Goal: Task Accomplishment & Management: Use online tool/utility

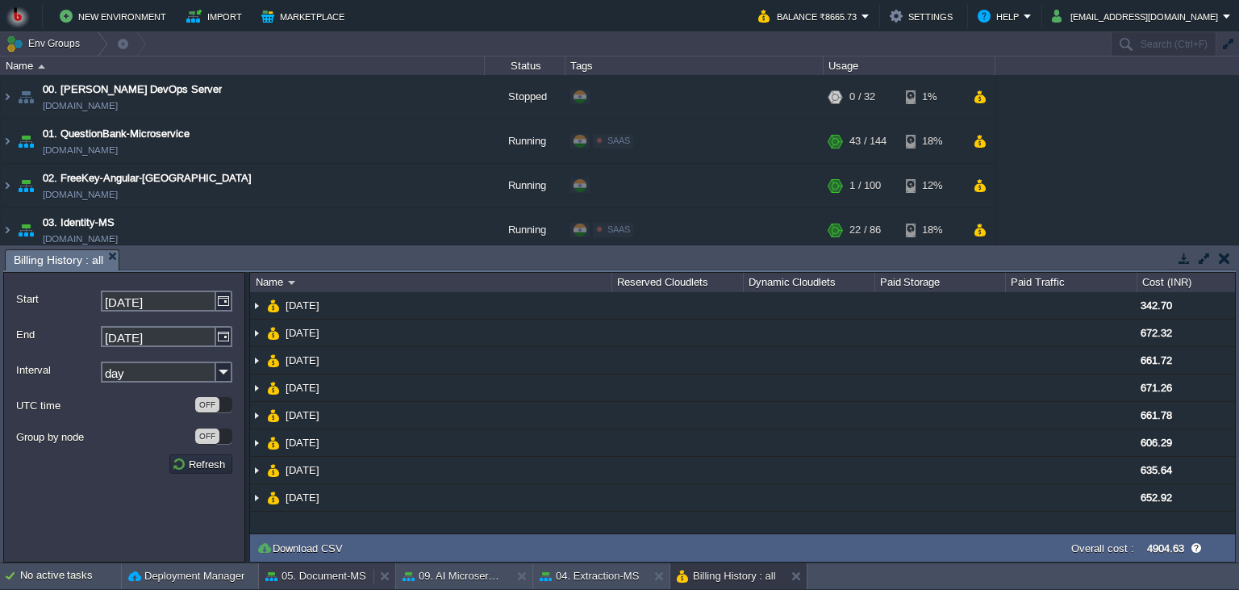
click at [334, 580] on button "05. Document-MS" at bounding box center [315, 576] width 101 height 16
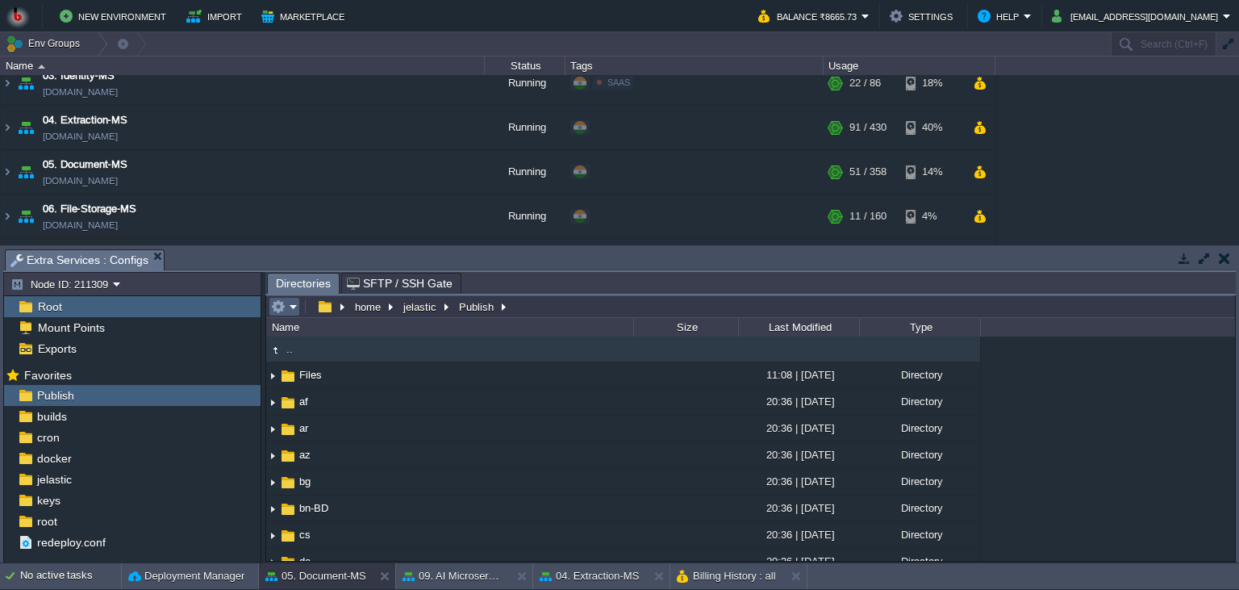
click at [299, 308] on td at bounding box center [284, 306] width 31 height 19
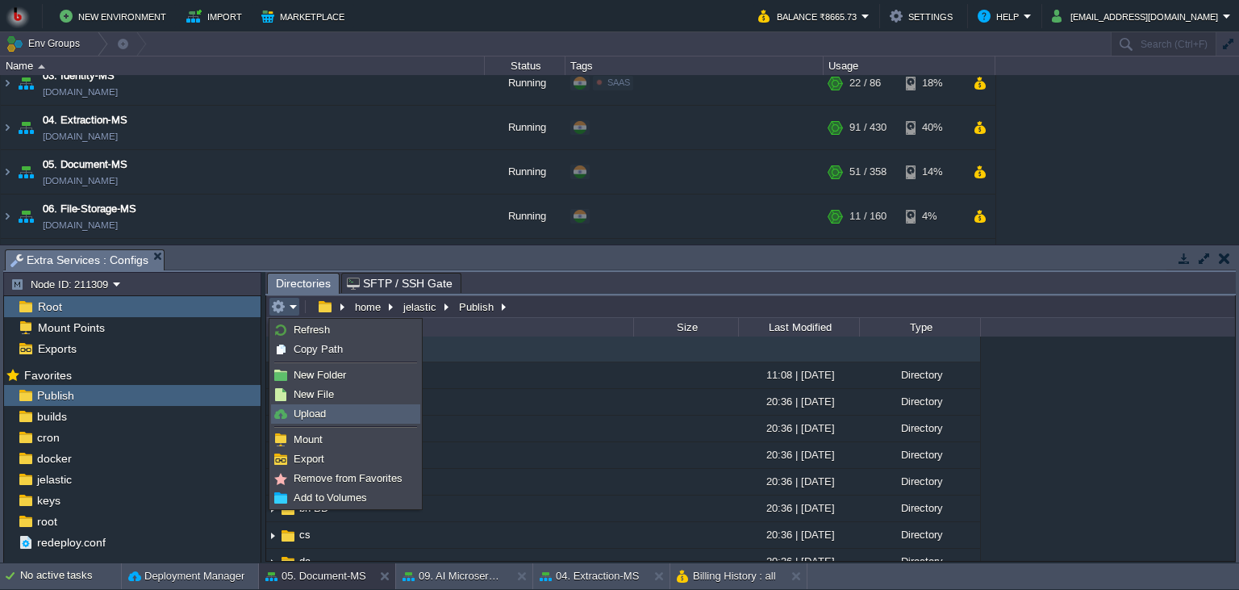
click at [326, 411] on link "Upload" at bounding box center [346, 414] width 148 height 18
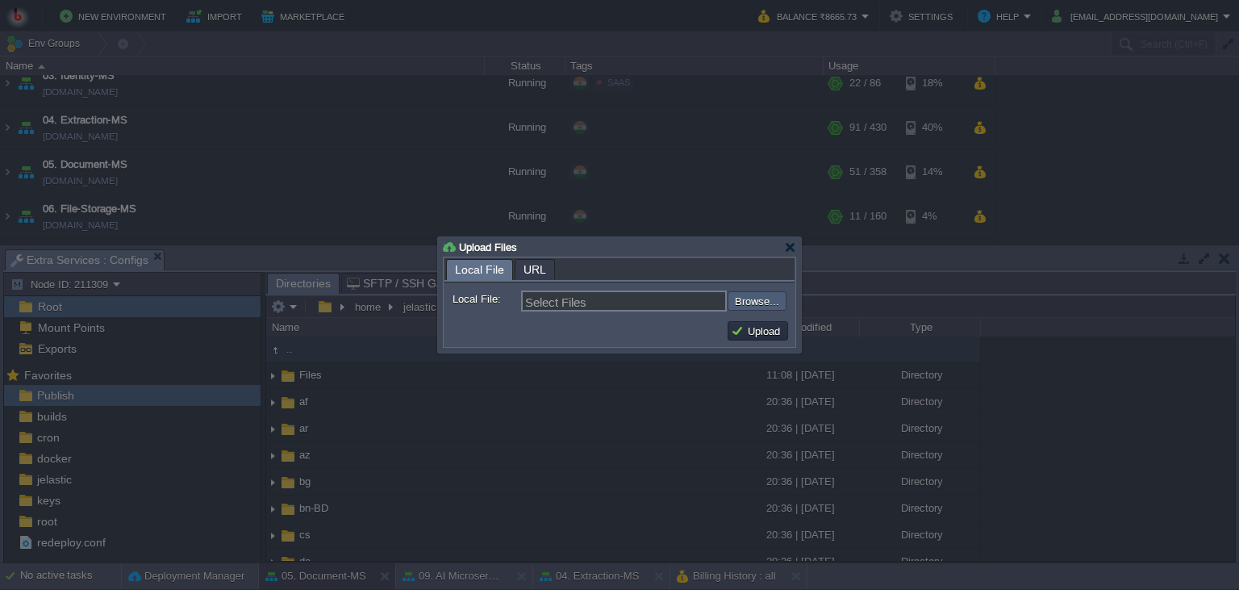
click at [752, 310] on input "file" at bounding box center [685, 300] width 204 height 19
type input "C:\fakepath\PdfGenerateMicroservice.dll"
type input "PdfGenerateMicroservice.dll"
click at [758, 334] on button "Upload" at bounding box center [758, 331] width 54 height 15
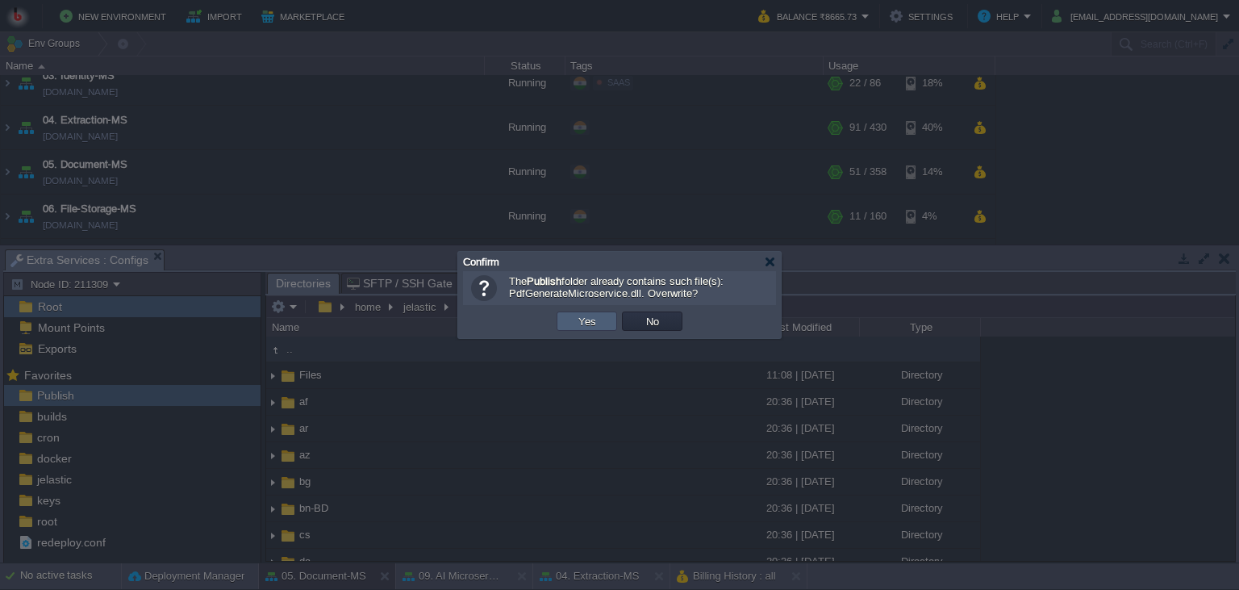
click at [593, 312] on td "Yes" at bounding box center [587, 320] width 61 height 19
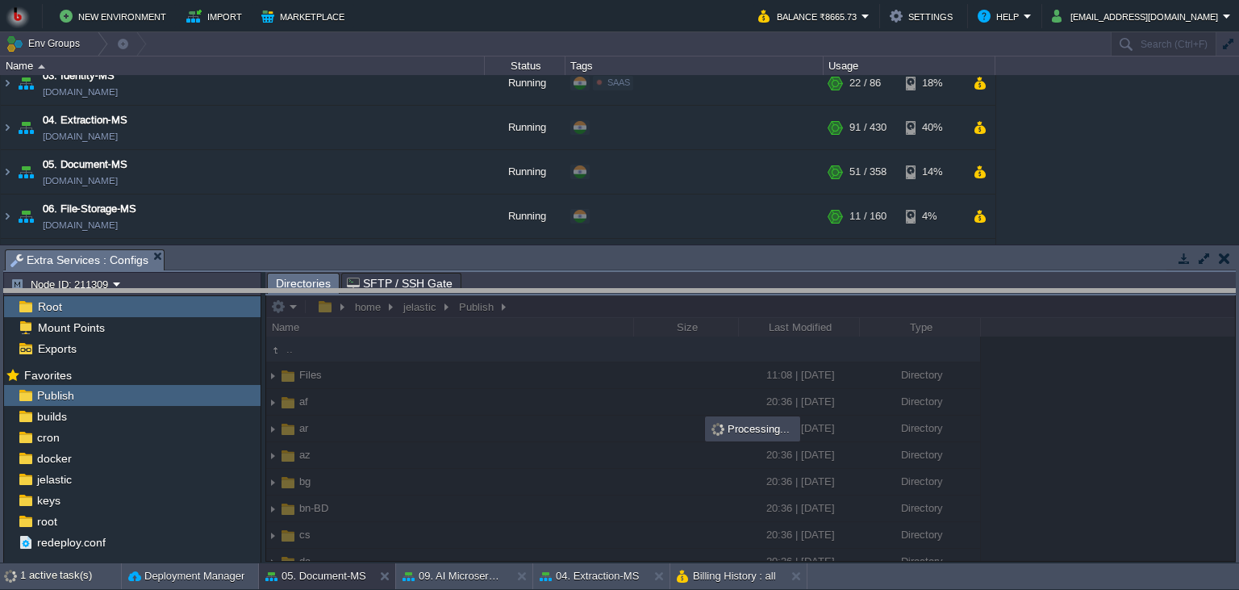
drag, startPoint x: 675, startPoint y: 268, endPoint x: 675, endPoint y: 360, distance: 92.0
click at [675, 360] on body "New Environment Import Marketplace Bonus ₹0.00 Upgrade Account Balance ₹8665.73…" at bounding box center [619, 295] width 1239 height 590
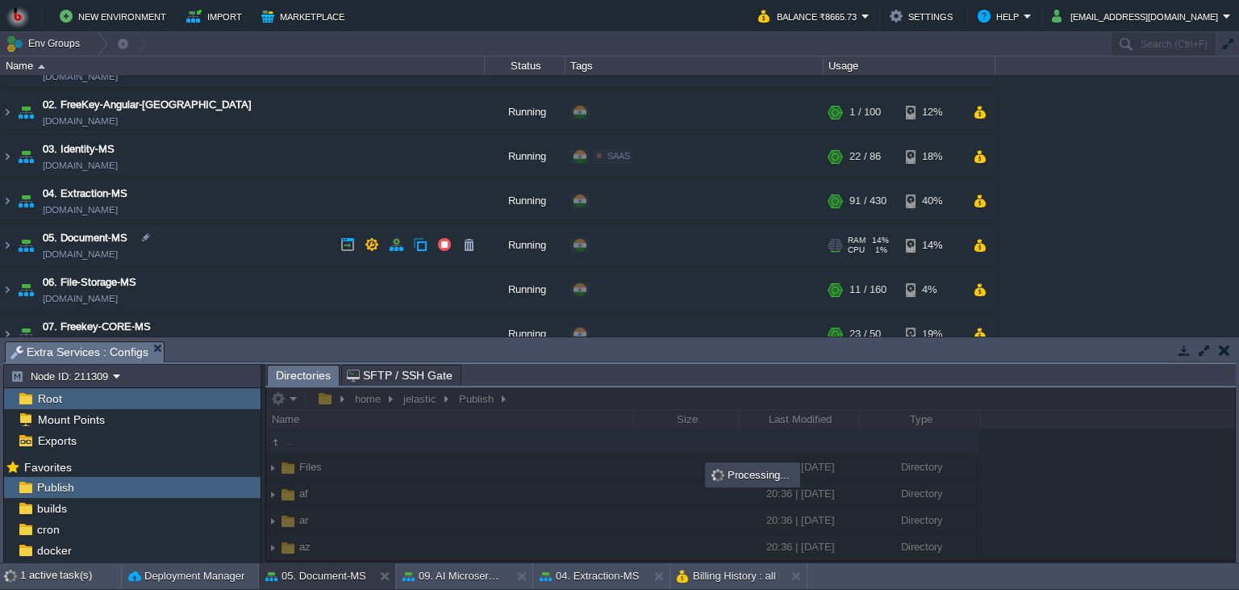
click at [286, 262] on td "05. Document-MS [DOMAIN_NAME]" at bounding box center [243, 245] width 484 height 44
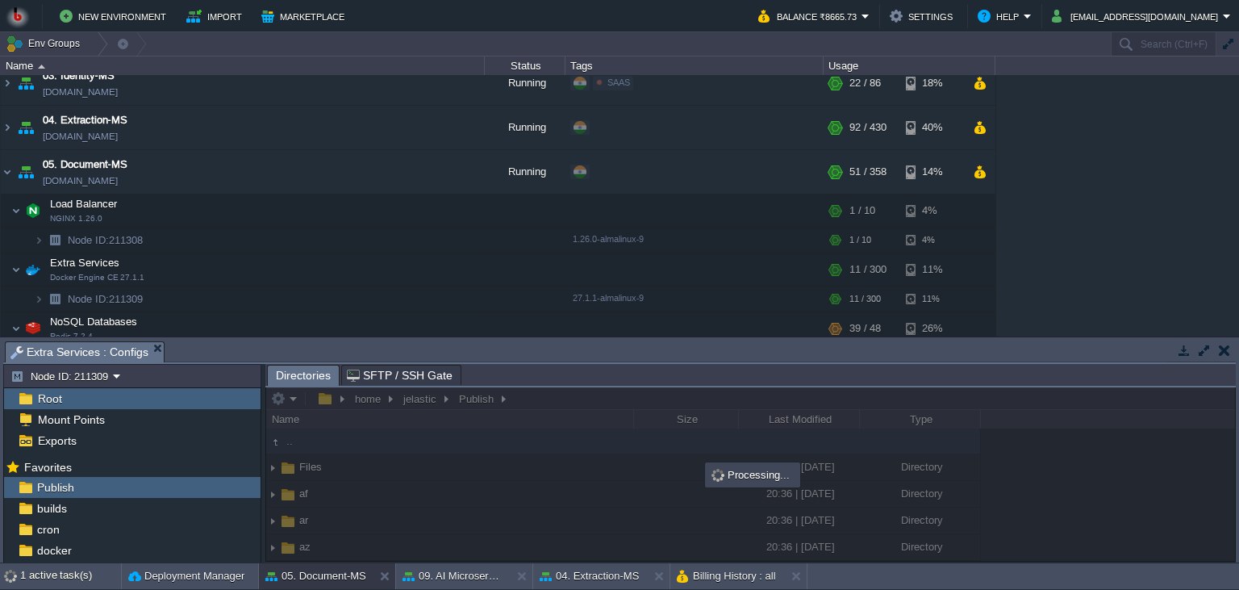
click at [1057, 302] on div "00. [PERSON_NAME] DevOps Server [DOMAIN_NAME] Stopped + Add to Env Group RAM 0%…" at bounding box center [619, 205] width 1239 height 261
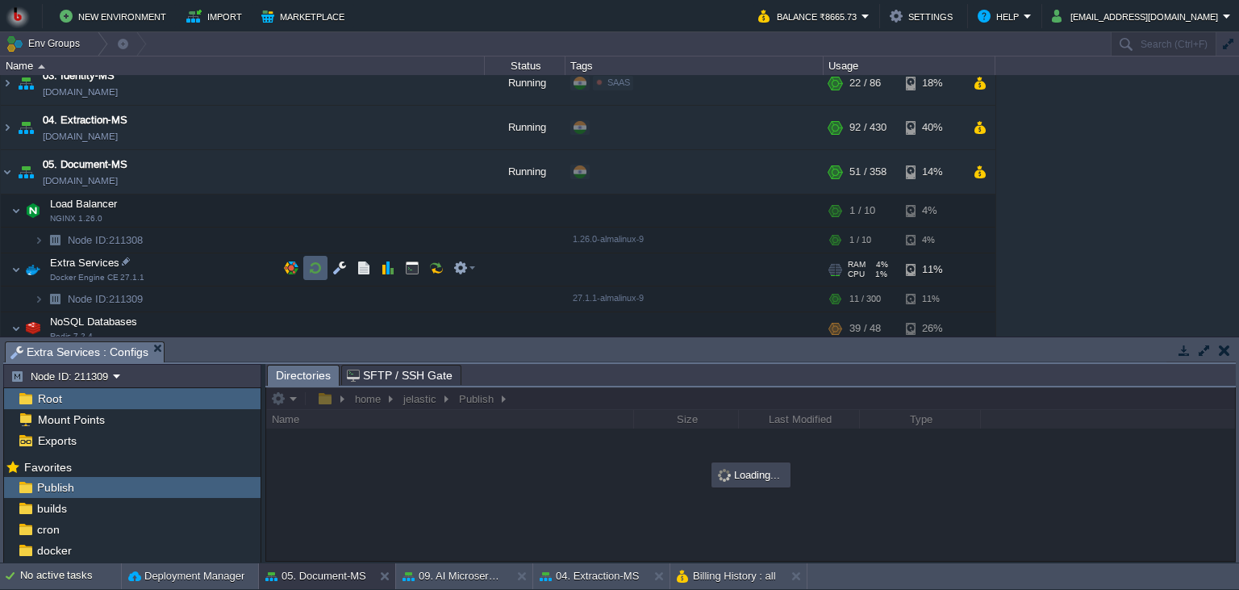
click at [307, 271] on td at bounding box center [315, 268] width 24 height 24
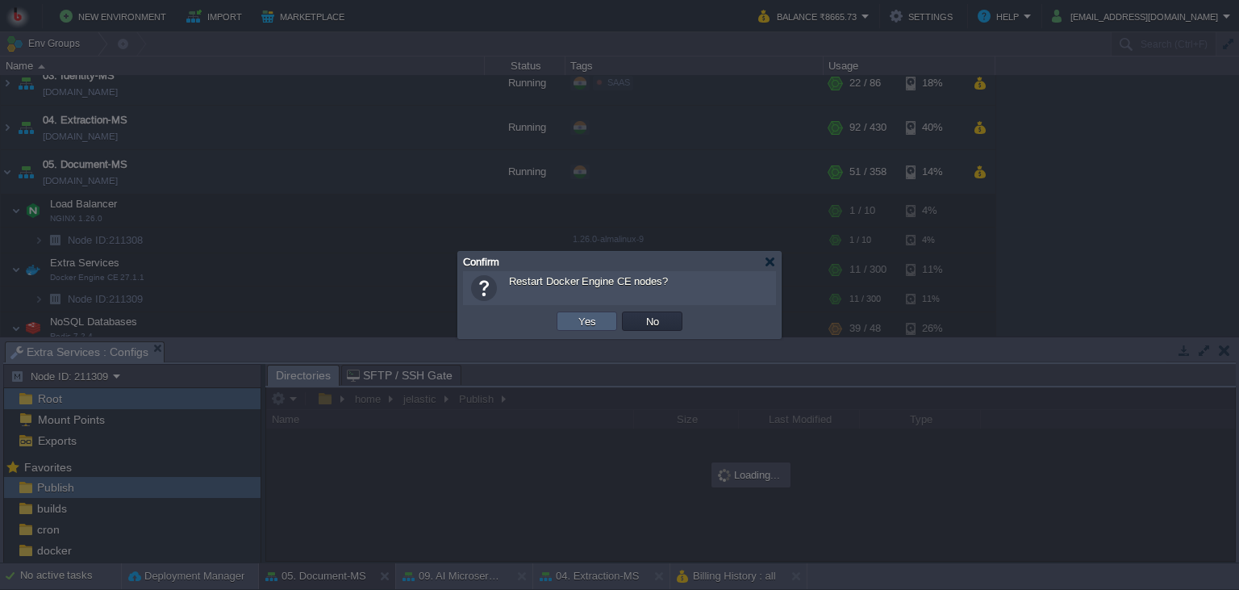
drag, startPoint x: 561, startPoint y: 312, endPoint x: 698, endPoint y: 320, distance: 137.4
click at [562, 312] on td "Yes" at bounding box center [587, 320] width 61 height 19
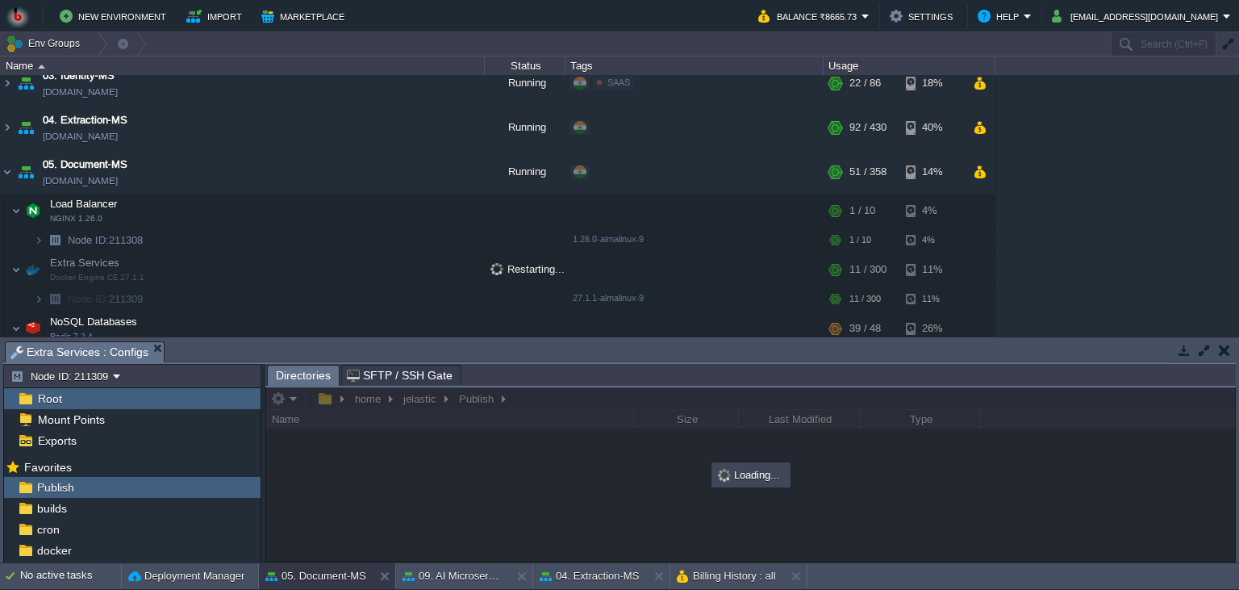
click at [1037, 317] on div "00. [PERSON_NAME] DevOps Server [DOMAIN_NAME] Stopped + Add to Env Group RAM 0%…" at bounding box center [619, 205] width 1239 height 261
